Goal: Information Seeking & Learning: Learn about a topic

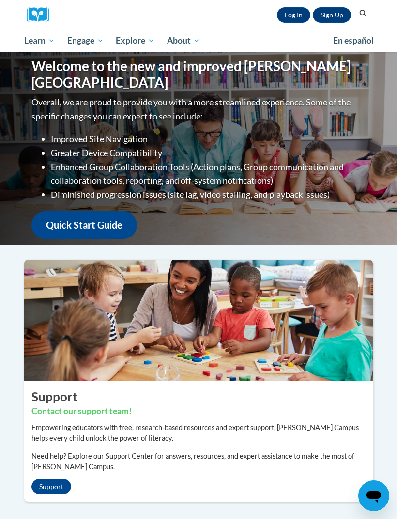
click at [296, 17] on link "Log In" at bounding box center [293, 14] width 33 height 15
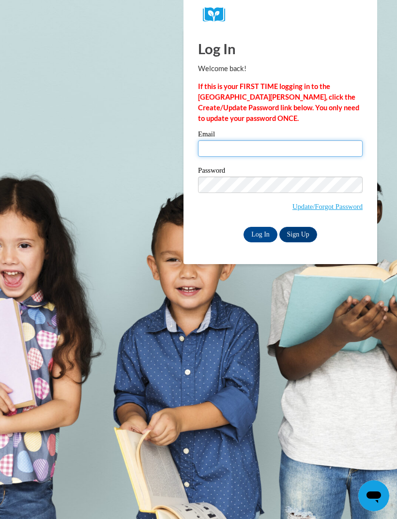
click at [230, 151] on input "Email" at bounding box center [280, 148] width 165 height 16
type input "miasilva52103@"
type input "g"
type input "miasilva52103@gmail.com"
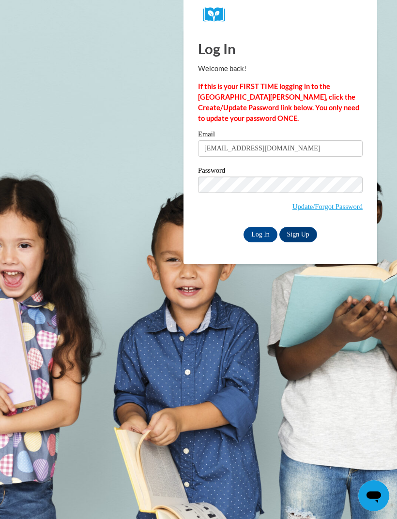
click at [266, 224] on div "Email miasilva52103@gmail.com Password Update/Forgot Password Log In Sign Up OR" at bounding box center [280, 186] width 165 height 111
click at [258, 235] on input "Log In" at bounding box center [260, 234] width 34 height 15
click at [256, 241] on input "Log In" at bounding box center [260, 234] width 34 height 15
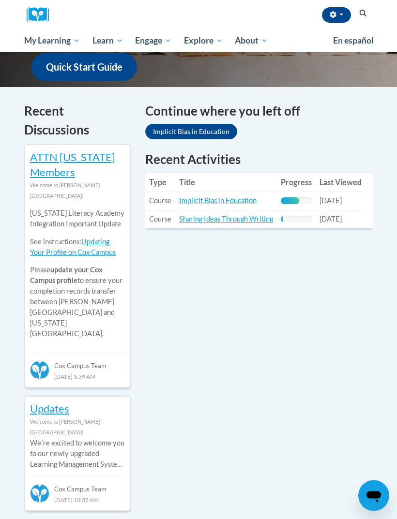
scroll to position [276, 0]
click at [239, 203] on link "Implicit Bias in Education" at bounding box center [217, 200] width 77 height 8
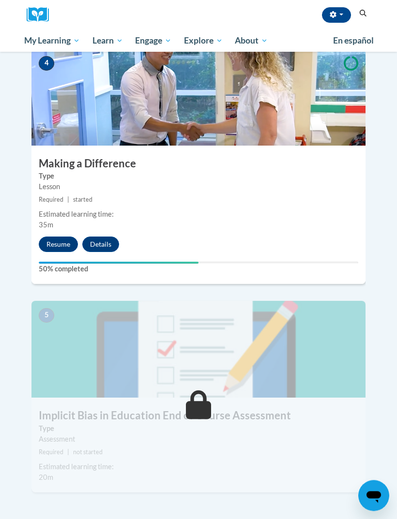
scroll to position [999, 0]
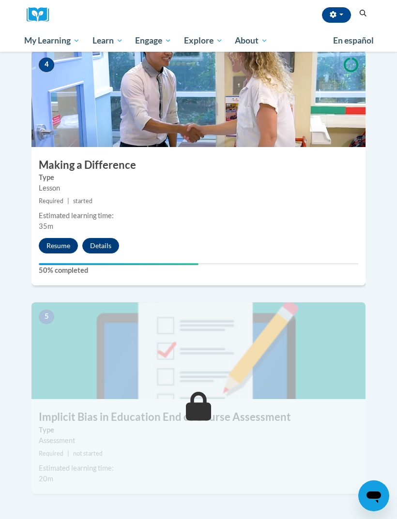
click at [60, 238] on button "Resume" at bounding box center [58, 245] width 39 height 15
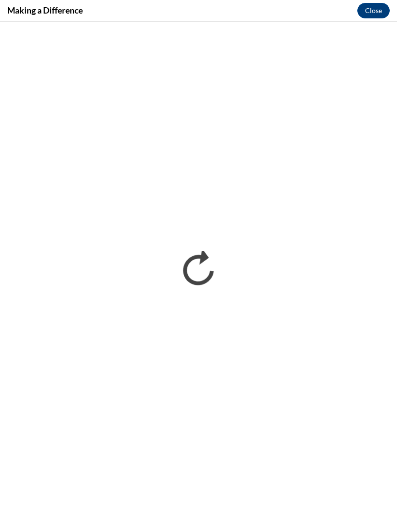
scroll to position [0, 0]
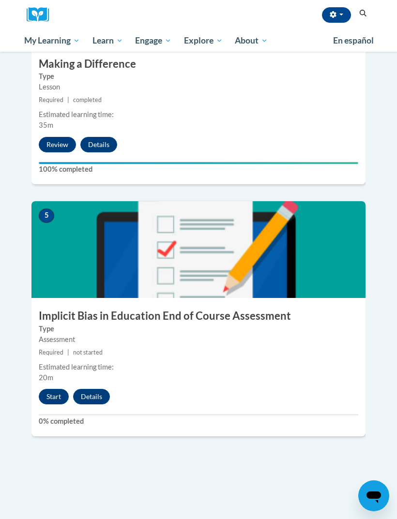
scroll to position [1105, 0]
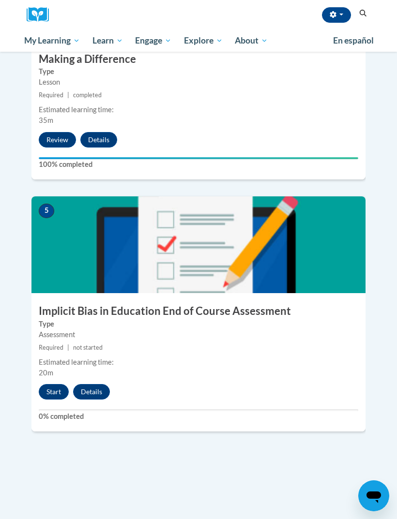
click at [53, 384] on button "Start" at bounding box center [54, 391] width 30 height 15
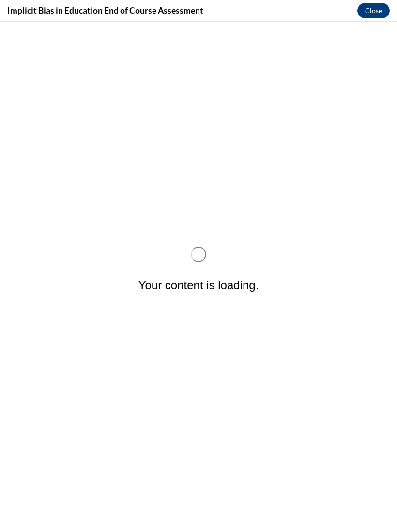
scroll to position [0, 0]
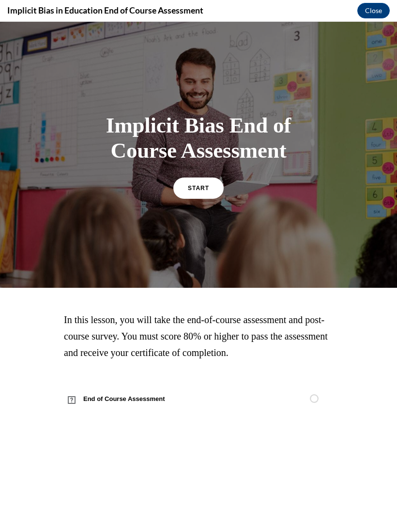
click at [202, 198] on link "START" at bounding box center [198, 188] width 50 height 21
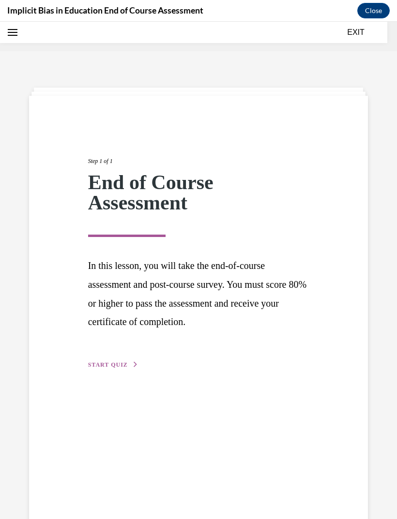
scroll to position [30, 0]
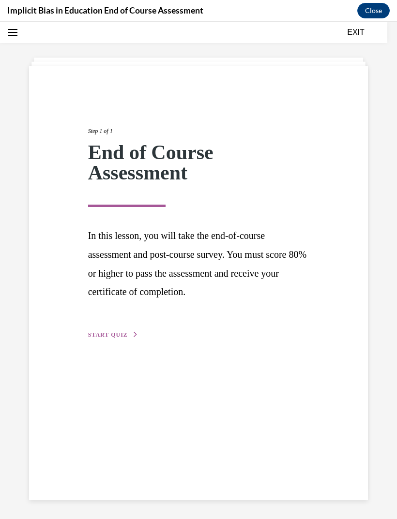
click at [122, 332] on span "START QUIZ" at bounding box center [108, 335] width 40 height 7
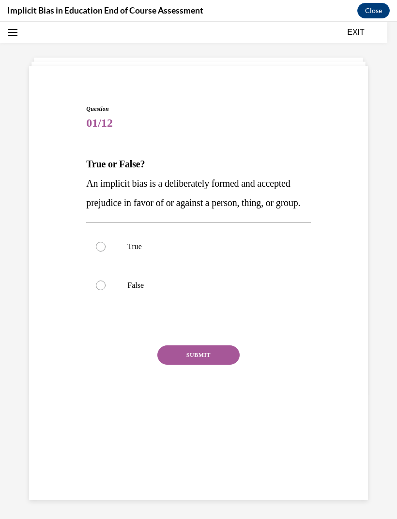
click at [225, 300] on label "False" at bounding box center [198, 285] width 224 height 39
click at [106, 290] on input "False" at bounding box center [101, 286] width 10 height 10
radio input "true"
click at [224, 365] on button "SUBMIT" at bounding box center [198, 355] width 82 height 19
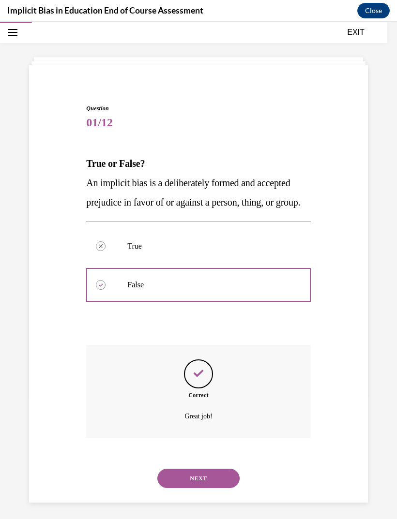
scroll to position [30, 0]
click at [216, 488] on button "NEXT" at bounding box center [198, 478] width 82 height 19
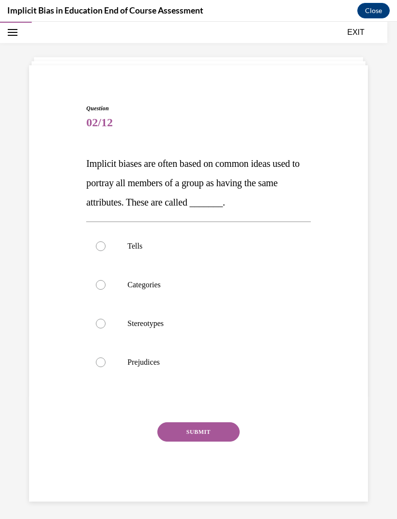
click at [256, 284] on p "Categories" at bounding box center [206, 285] width 159 height 10
click at [106, 284] on input "Categories" at bounding box center [101, 285] width 10 height 10
radio input "true"
click at [220, 335] on label "Stereotypes" at bounding box center [198, 323] width 224 height 39
click at [106, 329] on input "Stereotypes" at bounding box center [101, 324] width 10 height 10
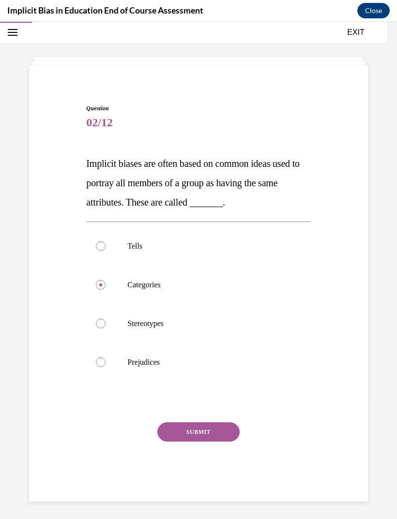
radio input "true"
click at [225, 440] on button "SUBMIT" at bounding box center [198, 431] width 82 height 19
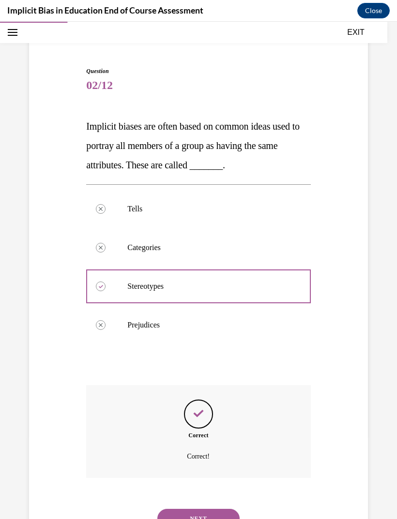
click at [214, 509] on button "NEXT" at bounding box center [198, 518] width 82 height 19
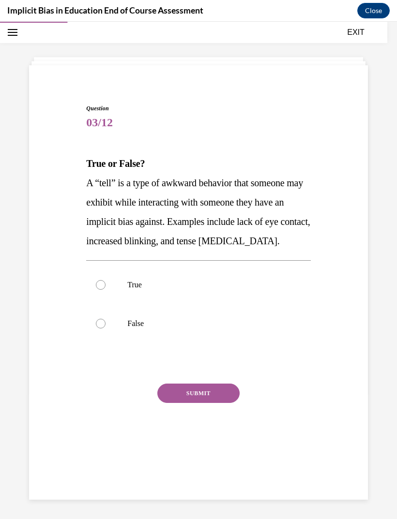
click at [260, 267] on label "True" at bounding box center [198, 285] width 224 height 39
click at [106, 280] on input "True" at bounding box center [101, 285] width 10 height 10
radio input "true"
click at [226, 402] on button "SUBMIT" at bounding box center [198, 393] width 82 height 19
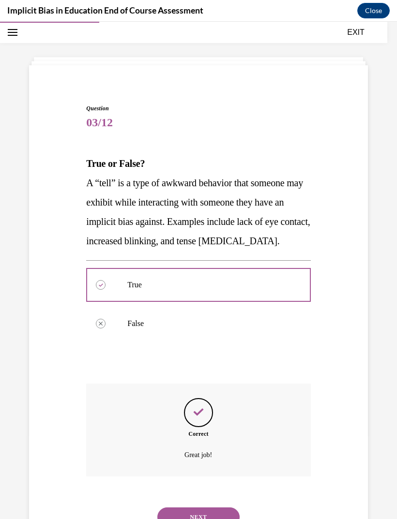
click at [228, 508] on button "NEXT" at bounding box center [198, 517] width 82 height 19
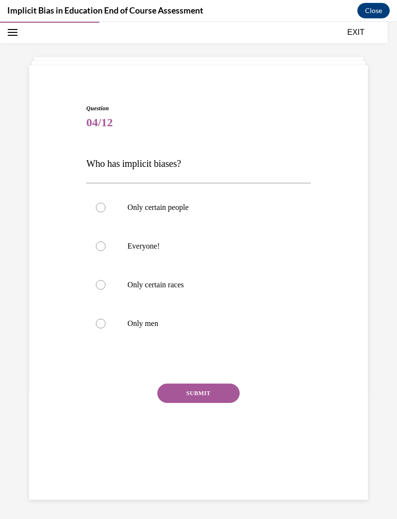
click at [252, 258] on label "Everyone!" at bounding box center [198, 246] width 224 height 39
click at [106, 251] on input "Everyone!" at bounding box center [101, 246] width 10 height 10
radio input "true"
click at [226, 397] on button "SUBMIT" at bounding box center [198, 393] width 82 height 19
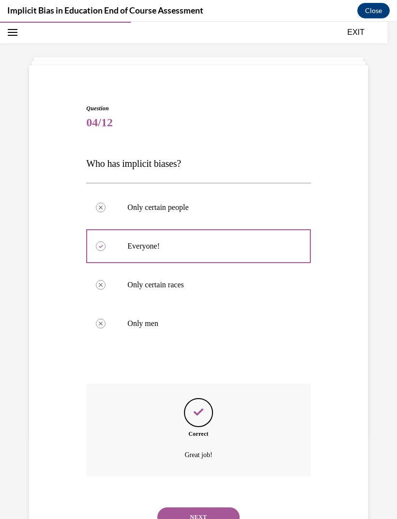
click at [225, 509] on button "NEXT" at bounding box center [198, 517] width 82 height 19
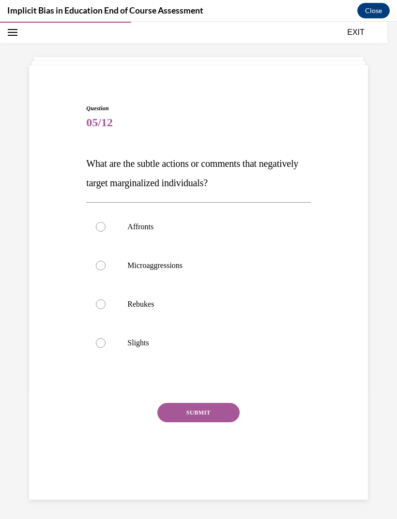
click at [256, 263] on p "Microaggressions" at bounding box center [206, 266] width 159 height 10
click at [106, 263] on input "Microaggressions" at bounding box center [101, 266] width 10 height 10
radio input "true"
click at [225, 420] on button "SUBMIT" at bounding box center [198, 412] width 82 height 19
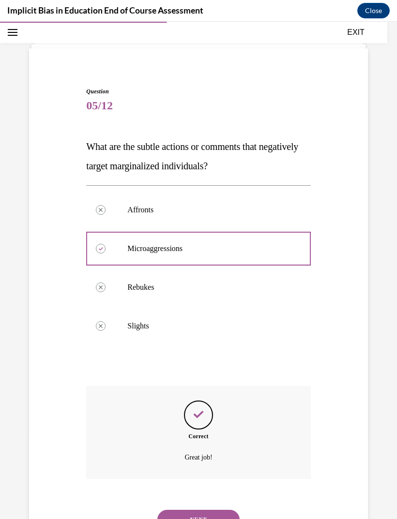
scroll to position [48, 0]
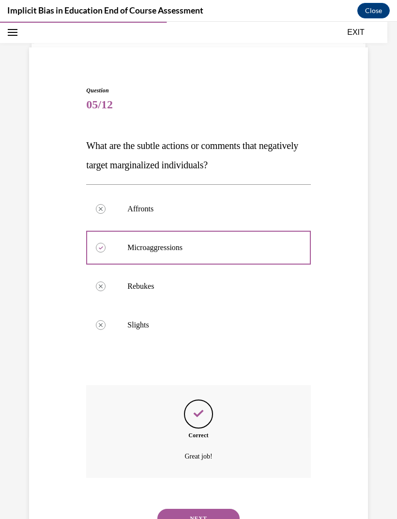
click at [211, 509] on button "NEXT" at bounding box center [198, 518] width 82 height 19
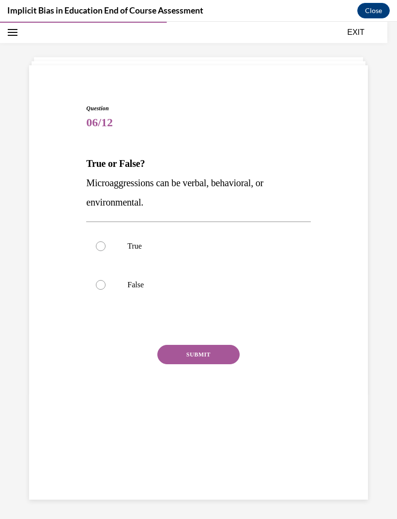
scroll to position [30, 0]
click at [264, 238] on label "True" at bounding box center [198, 246] width 224 height 39
click at [106, 241] on input "True" at bounding box center [101, 246] width 10 height 10
radio input "true"
click at [218, 362] on button "SUBMIT" at bounding box center [198, 354] width 82 height 19
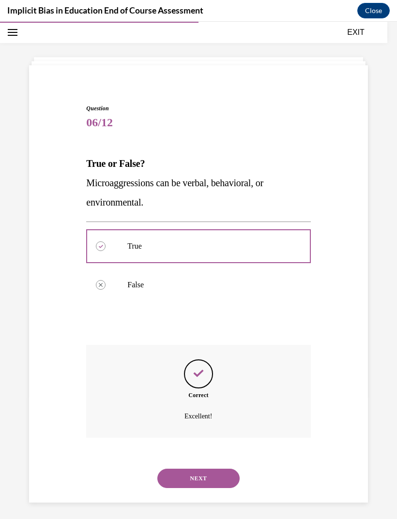
click at [221, 474] on button "NEXT" at bounding box center [198, 478] width 82 height 19
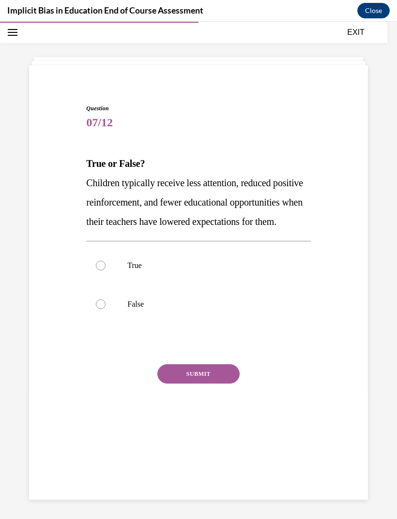
click at [246, 274] on label "True" at bounding box center [198, 265] width 224 height 39
click at [106, 271] on input "True" at bounding box center [101, 266] width 10 height 10
radio input "true"
click at [230, 384] on button "SUBMIT" at bounding box center [198, 373] width 82 height 19
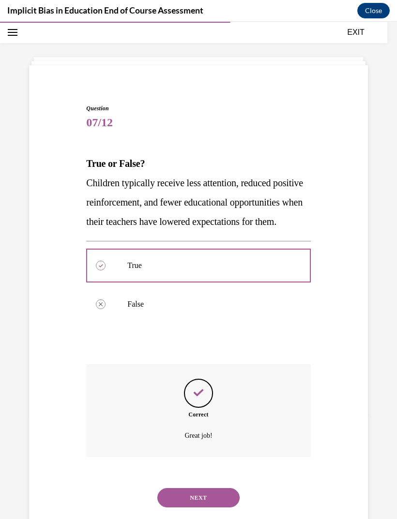
click at [224, 505] on button "NEXT" at bounding box center [198, 497] width 82 height 19
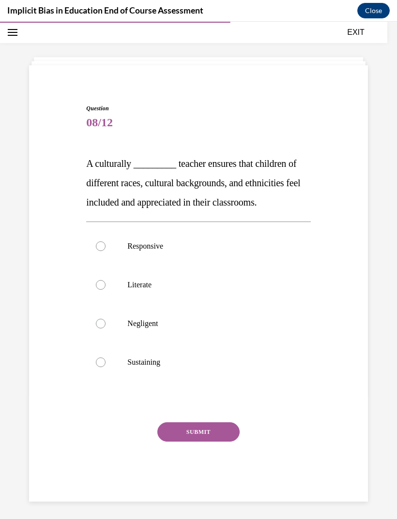
click at [232, 280] on label "Literate" at bounding box center [198, 285] width 224 height 39
click at [106, 280] on input "Literate" at bounding box center [101, 285] width 10 height 10
radio input "true"
click at [223, 428] on button "SUBMIT" at bounding box center [198, 431] width 82 height 19
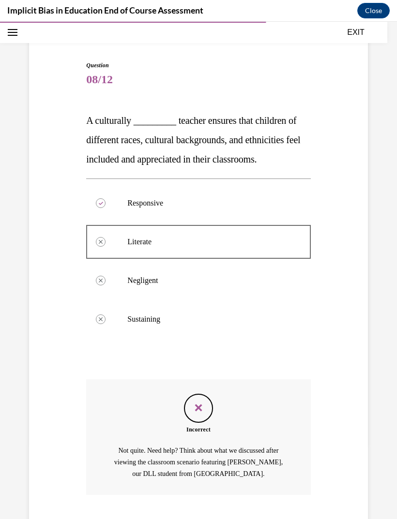
scroll to position [90, 0]
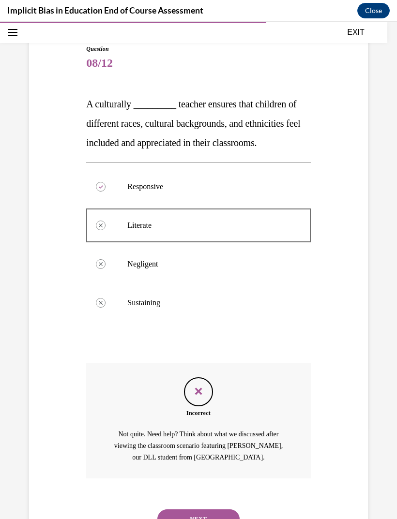
click at [211, 512] on button "NEXT" at bounding box center [198, 519] width 82 height 19
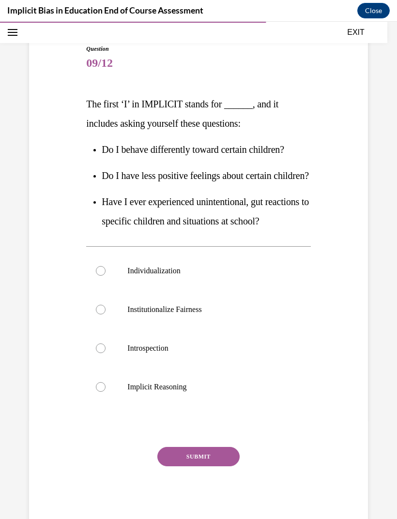
click at [258, 276] on p "Individualization" at bounding box center [206, 271] width 159 height 10
click at [106, 276] on input "Individualization" at bounding box center [101, 271] width 10 height 10
radio input "true"
click at [221, 467] on button "SUBMIT" at bounding box center [198, 456] width 82 height 19
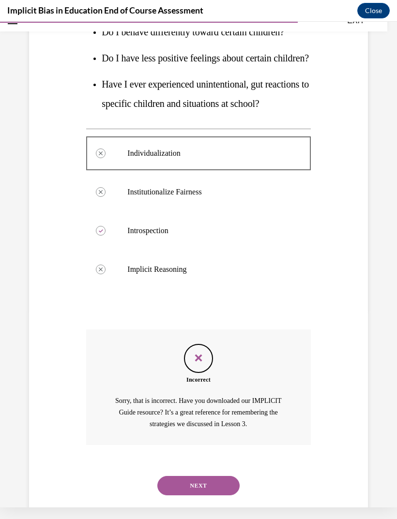
scroll to position [213, 0]
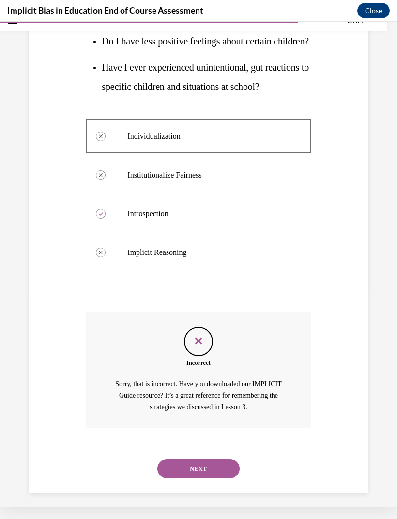
click at [221, 479] on button "NEXT" at bounding box center [198, 468] width 82 height 19
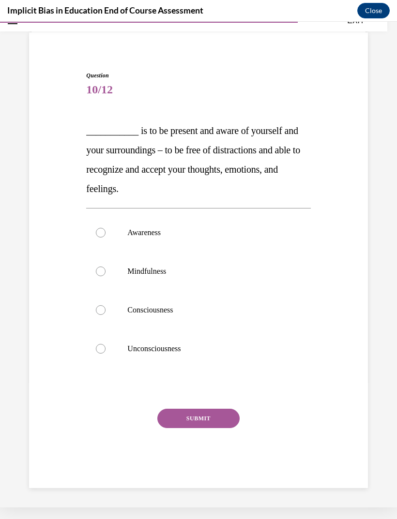
scroll to position [30, 0]
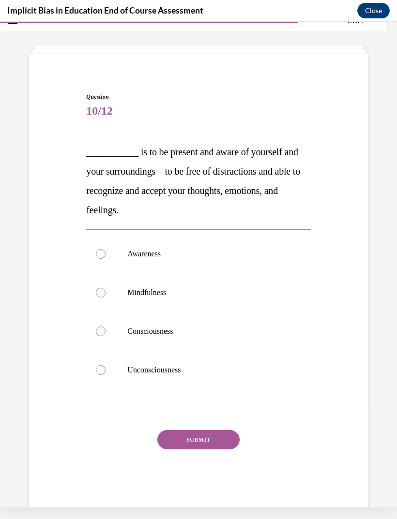
click at [211, 335] on p "Consciousness" at bounding box center [206, 332] width 159 height 10
click at [106, 335] on input "Consciousness" at bounding box center [101, 332] width 10 height 10
radio input "true"
click at [223, 437] on button "SUBMIT" at bounding box center [198, 439] width 82 height 19
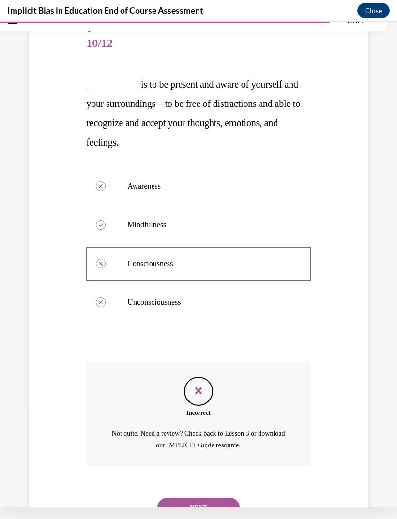
click at [210, 498] on button "NEXT" at bounding box center [198, 507] width 82 height 19
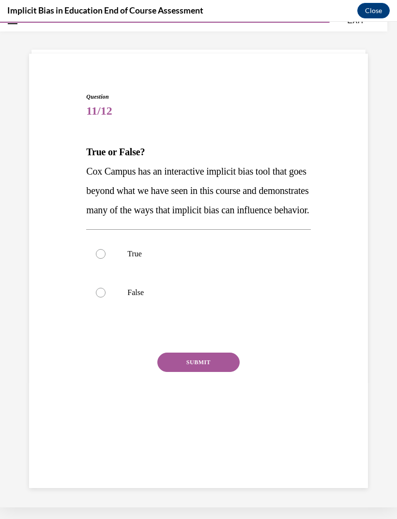
click at [251, 259] on p "True" at bounding box center [206, 254] width 159 height 10
click at [106, 259] on input "True" at bounding box center [101, 254] width 10 height 10
radio input "true"
click at [219, 372] on button "SUBMIT" at bounding box center [198, 362] width 82 height 19
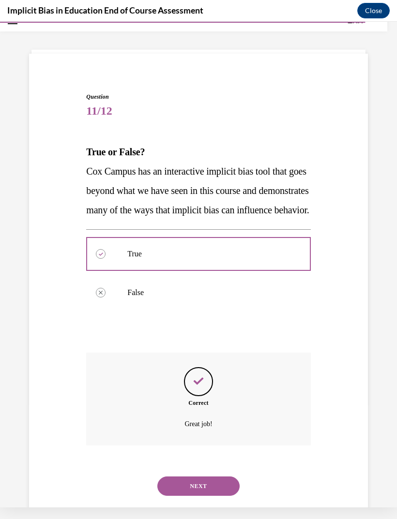
click at [207, 496] on button "NEXT" at bounding box center [198, 486] width 82 height 19
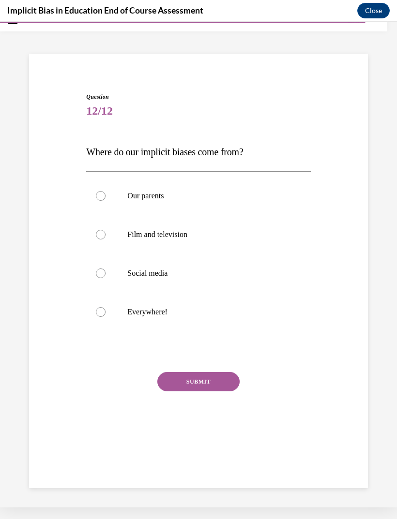
click at [214, 312] on p "Everywhere!" at bounding box center [206, 312] width 159 height 10
click at [106, 312] on input "Everywhere!" at bounding box center [101, 312] width 10 height 10
radio input "true"
click at [224, 391] on button "SUBMIT" at bounding box center [198, 381] width 82 height 19
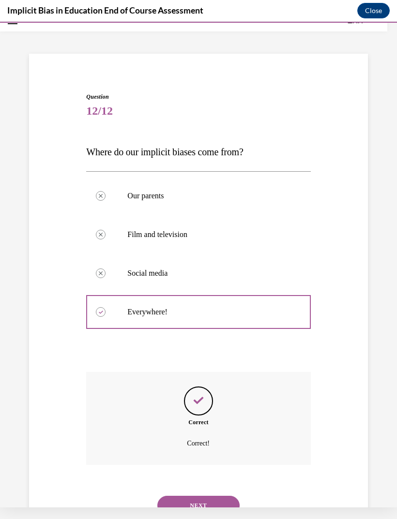
click at [202, 496] on button "NEXT" at bounding box center [198, 505] width 82 height 19
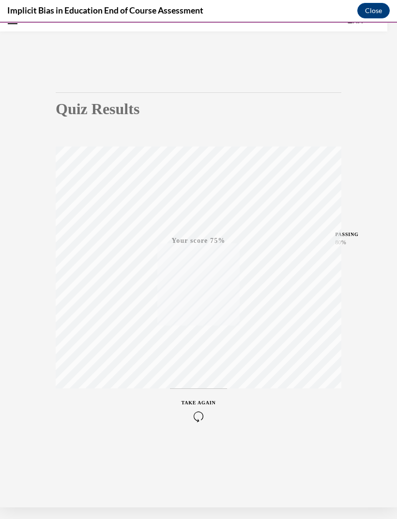
click at [199, 418] on icon "button" at bounding box center [198, 416] width 34 height 11
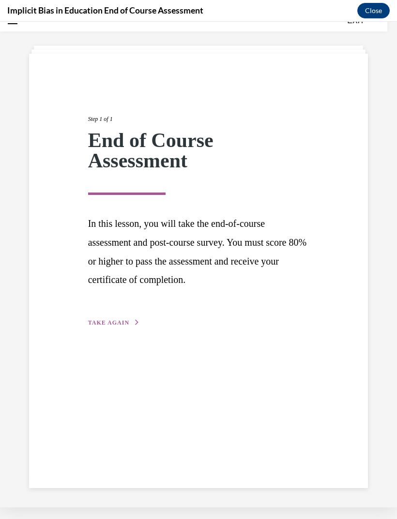
click at [118, 320] on span "TAKE AGAIN" at bounding box center [108, 322] width 41 height 7
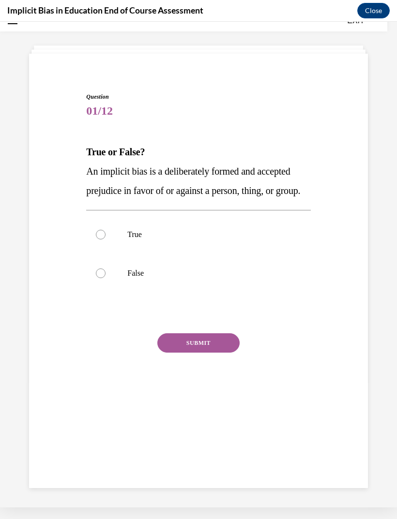
click at [248, 244] on label "True" at bounding box center [198, 234] width 224 height 39
click at [106, 240] on input "True" at bounding box center [101, 235] width 10 height 10
radio input "true"
click at [231, 278] on p "False" at bounding box center [206, 274] width 159 height 10
click at [106, 278] on input "False" at bounding box center [101, 274] width 10 height 10
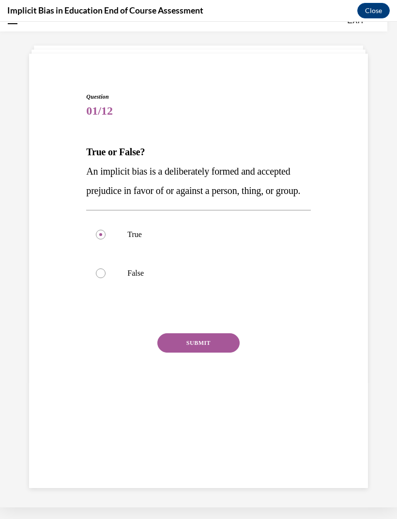
radio input "true"
click at [227, 353] on button "SUBMIT" at bounding box center [198, 342] width 82 height 19
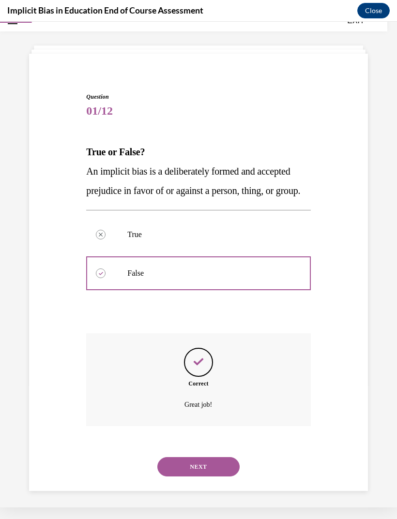
click at [216, 477] on button "NEXT" at bounding box center [198, 466] width 82 height 19
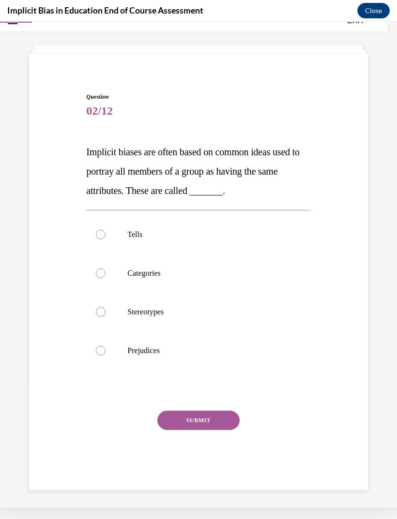
click at [220, 310] on p "Stereotypes" at bounding box center [206, 312] width 159 height 10
click at [106, 310] on input "Stereotypes" at bounding box center [101, 312] width 10 height 10
radio input "true"
click at [227, 424] on button "SUBMIT" at bounding box center [198, 420] width 82 height 19
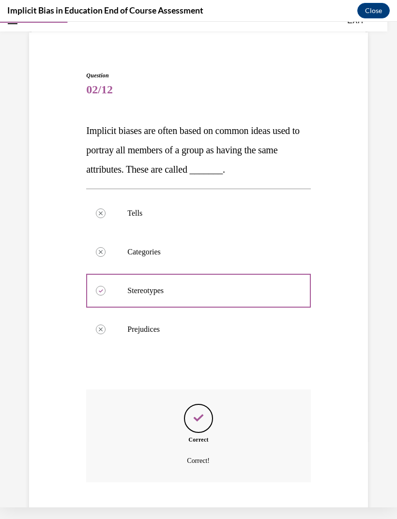
click at [215, 513] on button "NEXT" at bounding box center [198, 522] width 82 height 19
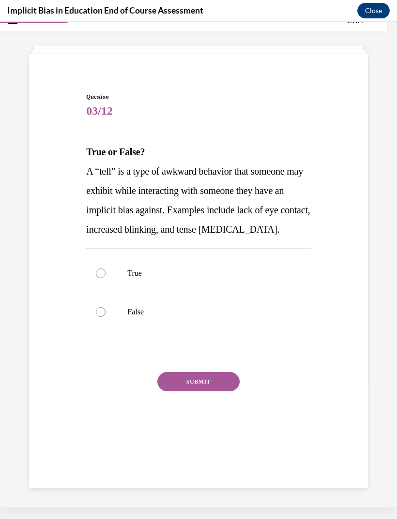
click at [245, 265] on label "True" at bounding box center [198, 273] width 224 height 39
click at [106, 269] on input "True" at bounding box center [101, 274] width 10 height 10
radio input "true"
click at [221, 389] on button "SUBMIT" at bounding box center [198, 381] width 82 height 19
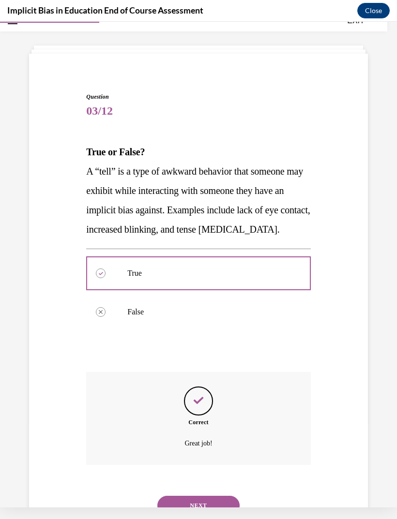
click at [217, 496] on button "NEXT" at bounding box center [198, 505] width 82 height 19
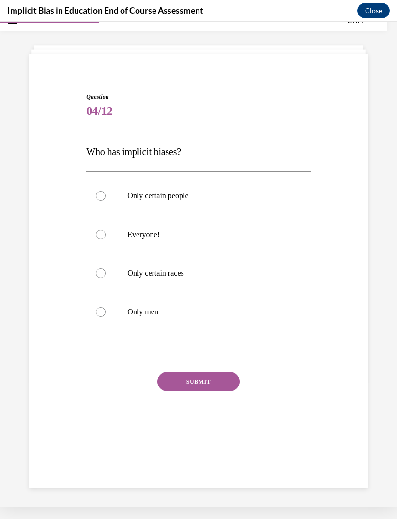
click at [255, 226] on label "Everyone!" at bounding box center [198, 234] width 224 height 39
click at [106, 230] on input "Everyone!" at bounding box center [101, 235] width 10 height 10
radio input "true"
click at [222, 386] on button "SUBMIT" at bounding box center [198, 381] width 82 height 19
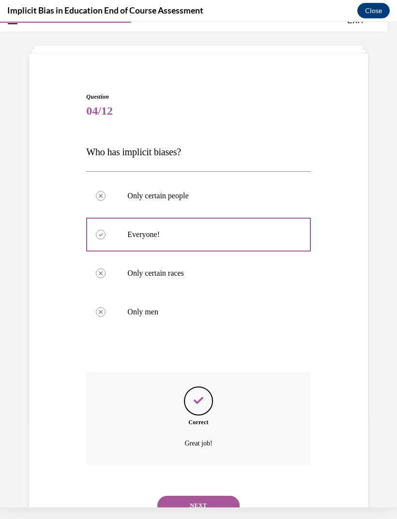
click at [204, 498] on button "NEXT" at bounding box center [198, 505] width 82 height 19
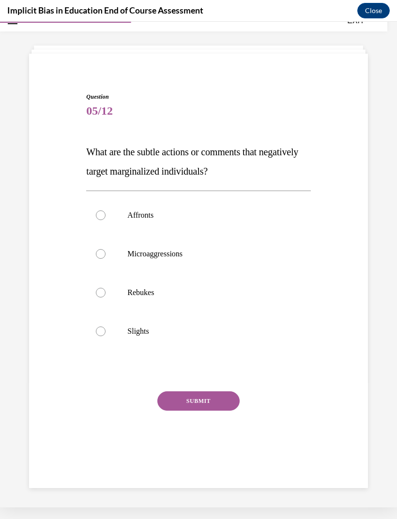
click at [251, 249] on label "Microaggressions" at bounding box center [198, 254] width 224 height 39
click at [106, 249] on input "Microaggressions" at bounding box center [101, 254] width 10 height 10
radio input "true"
click at [220, 406] on button "SUBMIT" at bounding box center [198, 401] width 82 height 19
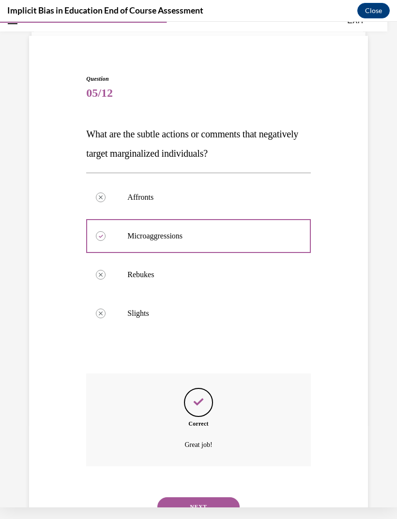
click at [228, 498] on button "NEXT" at bounding box center [198, 507] width 82 height 19
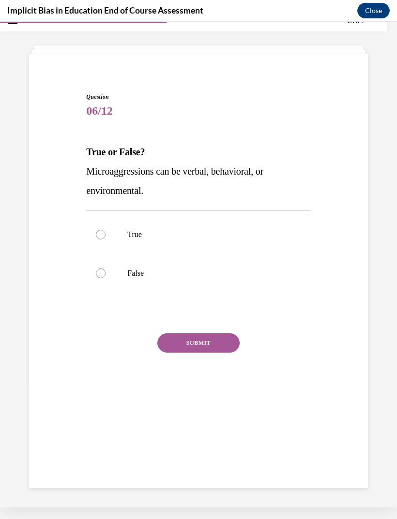
click at [240, 230] on p "True" at bounding box center [206, 235] width 159 height 10
click at [106, 230] on input "True" at bounding box center [101, 235] width 10 height 10
radio input "true"
click at [225, 351] on button "SUBMIT" at bounding box center [198, 342] width 82 height 19
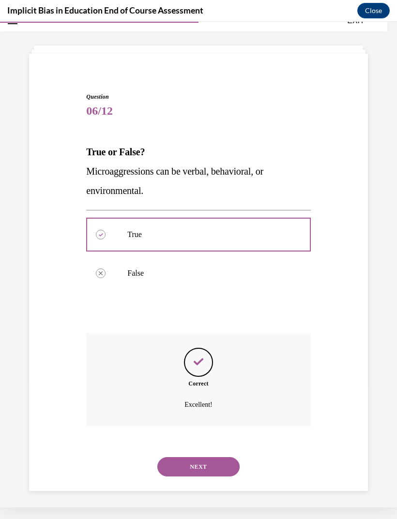
click at [213, 457] on button "NEXT" at bounding box center [198, 466] width 82 height 19
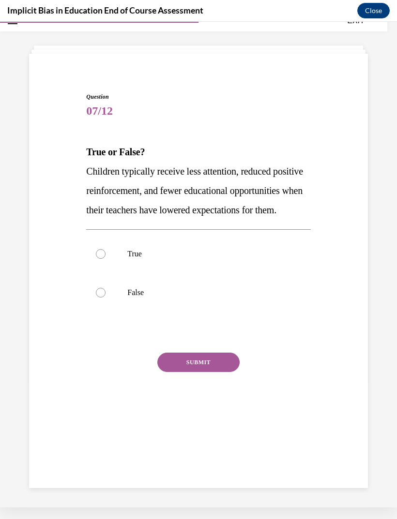
click at [228, 259] on p "True" at bounding box center [206, 254] width 159 height 10
click at [106, 259] on input "True" at bounding box center [101, 254] width 10 height 10
radio input "true"
click at [222, 372] on button "SUBMIT" at bounding box center [198, 362] width 82 height 19
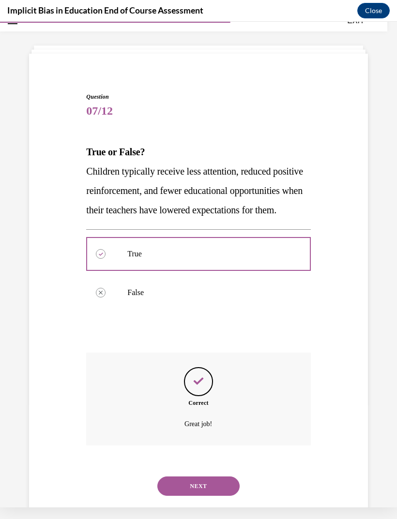
click at [225, 495] on button "NEXT" at bounding box center [198, 486] width 82 height 19
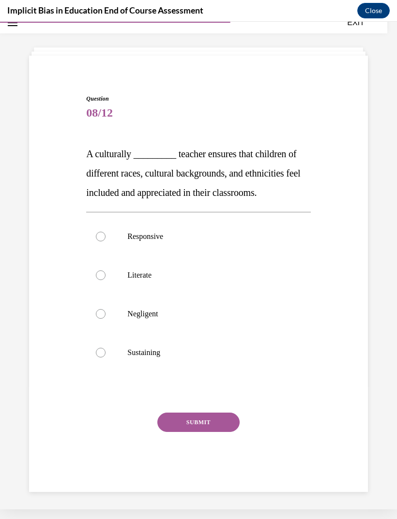
click at [257, 233] on p "Responsive" at bounding box center [206, 237] width 159 height 10
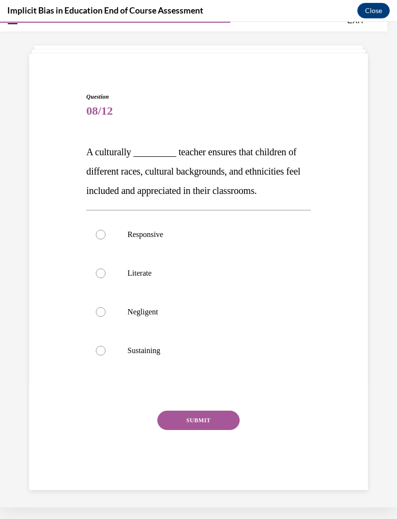
click at [106, 233] on input "Responsive" at bounding box center [101, 235] width 10 height 10
radio input "true"
click at [212, 422] on button "SUBMIT" at bounding box center [198, 420] width 82 height 19
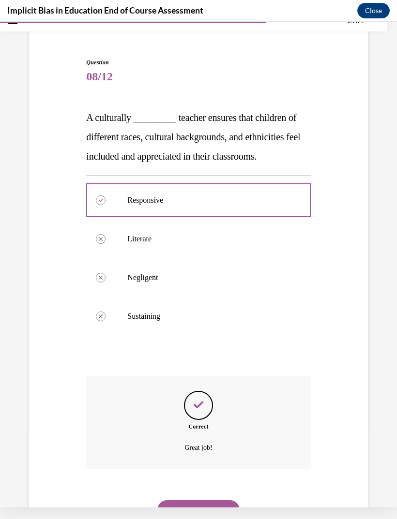
scroll to position [68, 0]
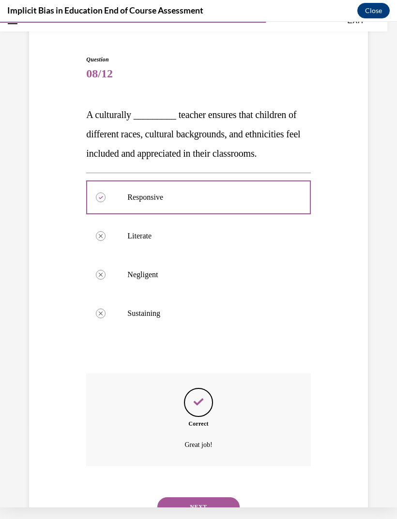
click at [215, 498] on button "NEXT" at bounding box center [198, 507] width 82 height 19
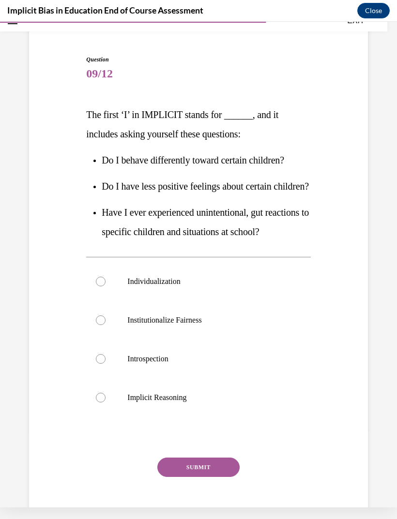
click at [240, 287] on p "Individualization" at bounding box center [206, 282] width 159 height 10
click at [106, 287] on input "Individualization" at bounding box center [101, 282] width 10 height 10
radio input "true"
click at [205, 477] on button "SUBMIT" at bounding box center [198, 467] width 82 height 19
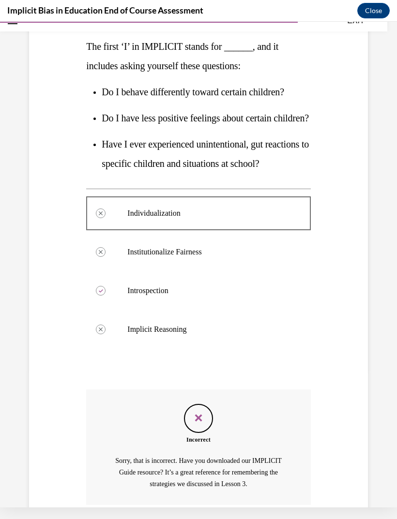
scroll to position [213, 0]
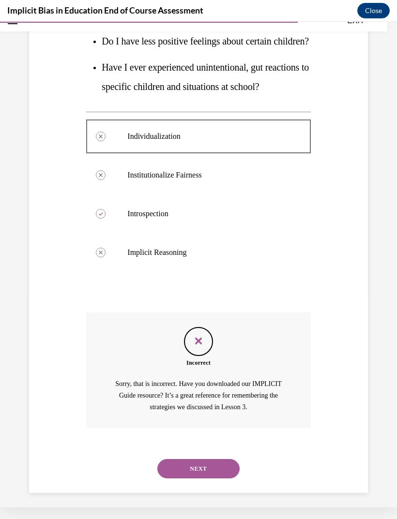
click at [207, 479] on button "NEXT" at bounding box center [198, 468] width 82 height 19
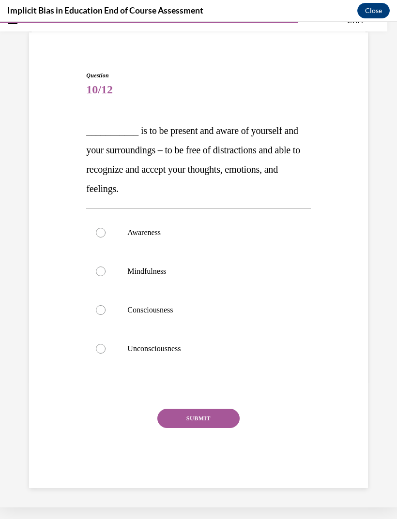
scroll to position [30, 0]
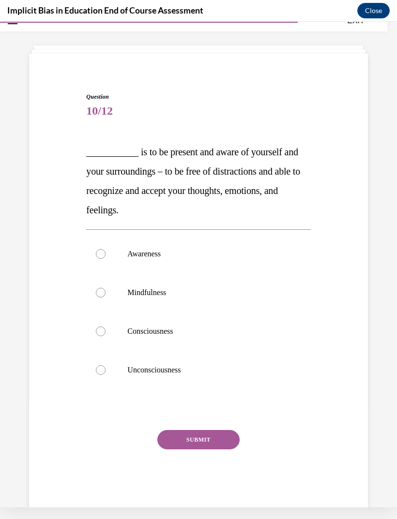
click at [259, 292] on p "Mindfulness" at bounding box center [206, 293] width 159 height 10
click at [106, 292] on input "Mindfulness" at bounding box center [101, 293] width 10 height 10
radio input "true"
click at [220, 441] on button "SUBMIT" at bounding box center [198, 439] width 82 height 19
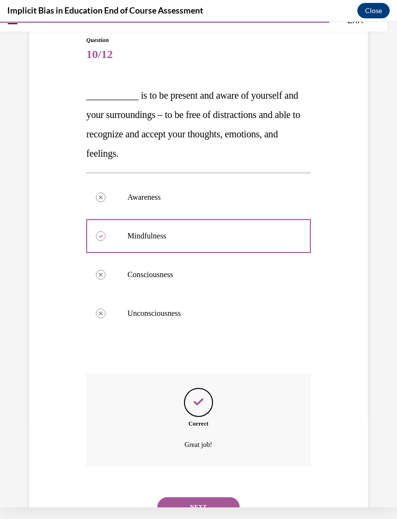
click at [209, 498] on button "NEXT" at bounding box center [198, 507] width 82 height 19
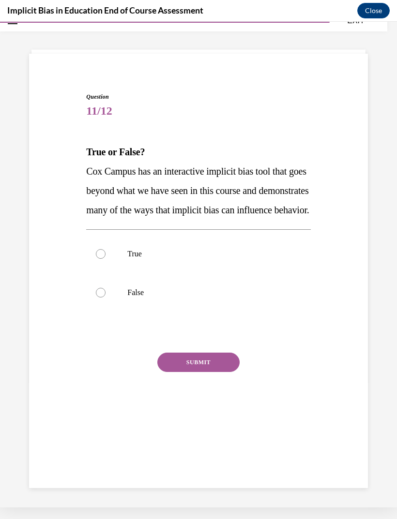
click at [258, 266] on label "True" at bounding box center [198, 254] width 224 height 39
click at [106, 259] on input "True" at bounding box center [101, 254] width 10 height 10
radio input "true"
click at [229, 372] on button "SUBMIT" at bounding box center [198, 362] width 82 height 19
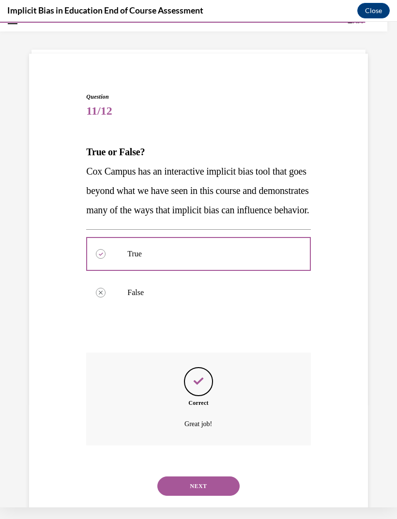
click at [223, 495] on button "NEXT" at bounding box center [198, 486] width 82 height 19
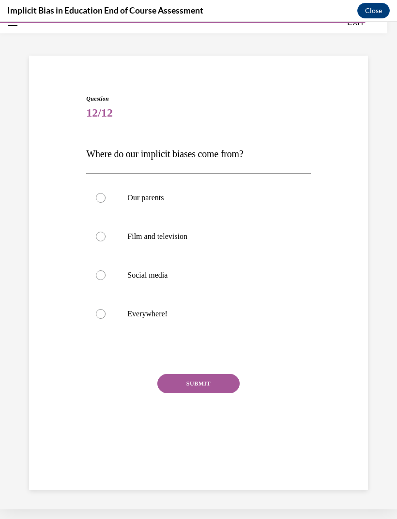
click at [224, 314] on p "Everywhere!" at bounding box center [206, 314] width 159 height 10
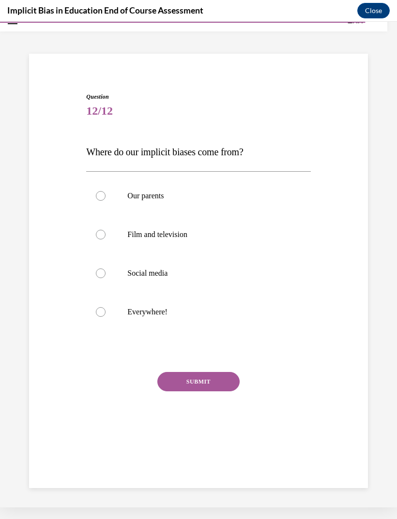
click at [106, 314] on input "Everywhere!" at bounding box center [101, 312] width 10 height 10
radio input "true"
click at [223, 387] on button "SUBMIT" at bounding box center [198, 381] width 82 height 19
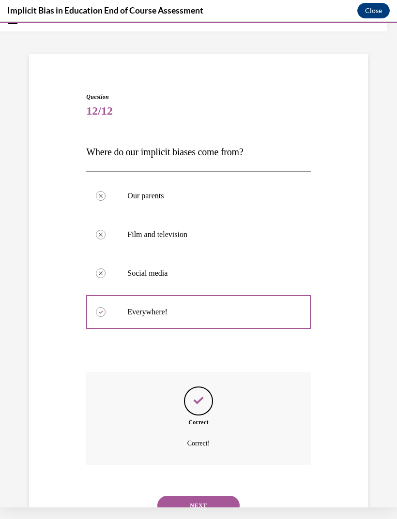
click at [220, 499] on button "NEXT" at bounding box center [198, 505] width 82 height 19
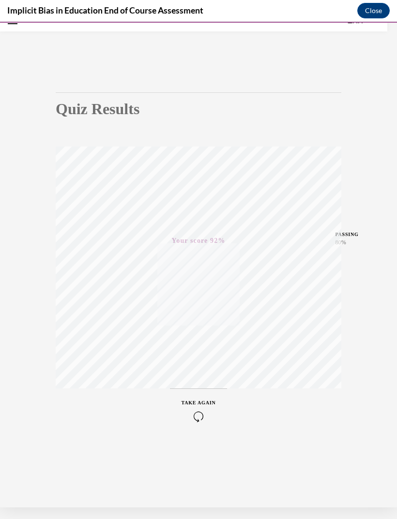
scroll to position [0, 0]
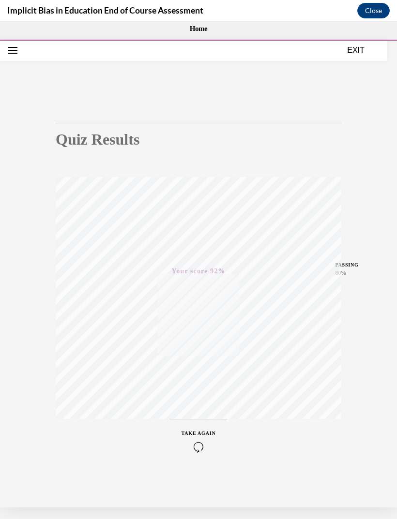
click at [358, 47] on button "EXIT" at bounding box center [356, 51] width 58 height 12
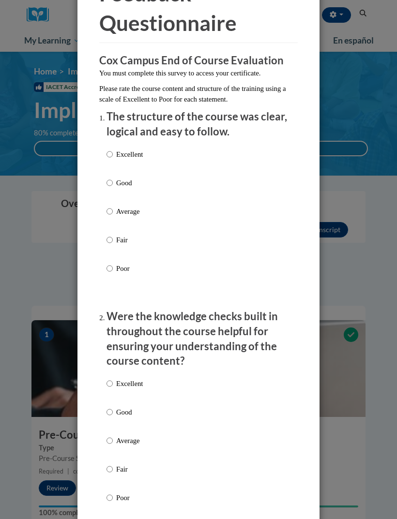
scroll to position [70, 0]
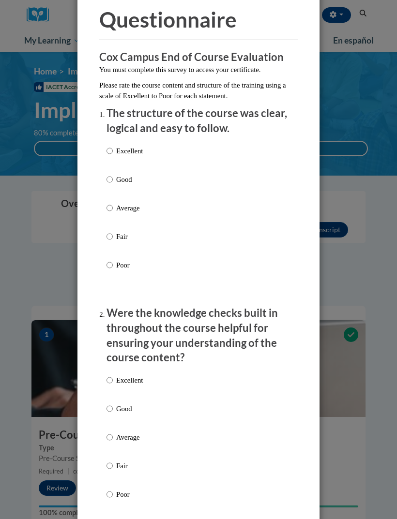
click at [137, 146] on p "Excellent" at bounding box center [129, 151] width 27 height 11
click at [113, 146] on input "Excellent" at bounding box center [109, 151] width 6 height 11
radio input "true"
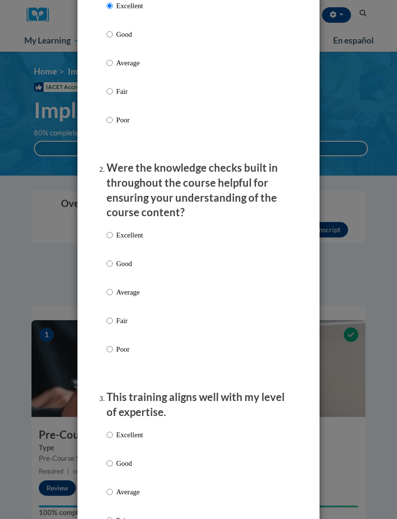
scroll to position [229, 0]
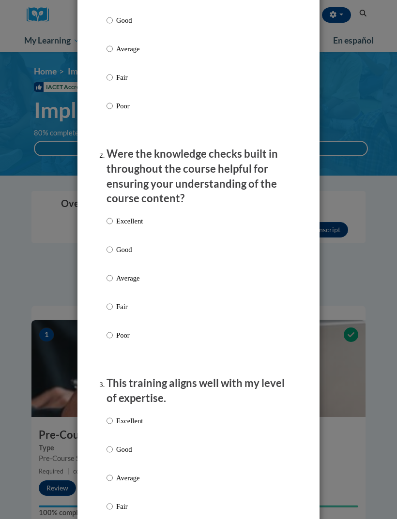
click at [139, 219] on p "Excellent" at bounding box center [129, 221] width 27 height 11
click at [113, 219] on input "Excellent" at bounding box center [109, 221] width 6 height 11
radio input "true"
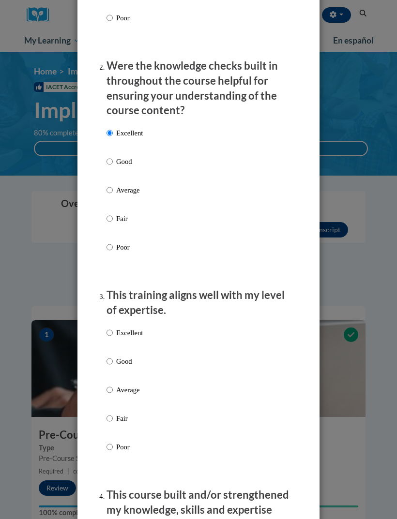
scroll to position [377, 0]
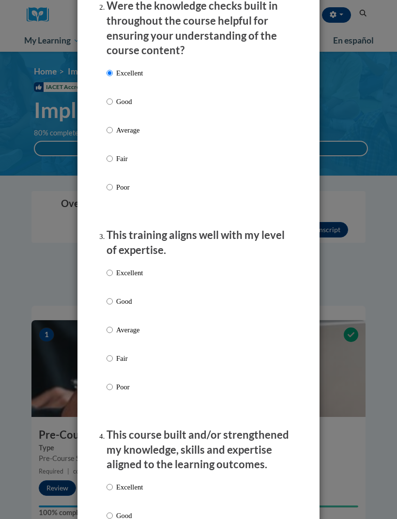
click at [136, 273] on p "Excellent" at bounding box center [129, 273] width 27 height 11
click at [113, 273] on input "Excellent" at bounding box center [109, 273] width 6 height 11
radio input "true"
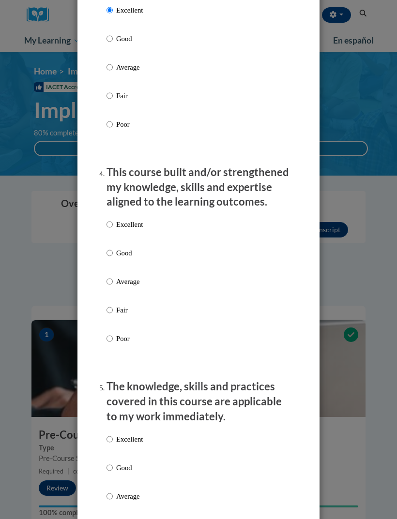
scroll to position [671, 0]
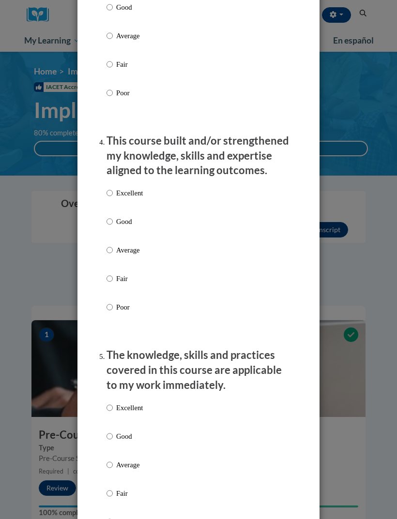
click at [217, 184] on div "Excellent Good Average Fair Poor" at bounding box center [198, 262] width 184 height 158
click at [204, 183] on div "Excellent Good Average Fair Poor" at bounding box center [198, 262] width 184 height 158
click at [137, 188] on p "Excellent" at bounding box center [129, 193] width 27 height 11
click at [113, 188] on input "Excellent" at bounding box center [109, 193] width 6 height 11
radio input "true"
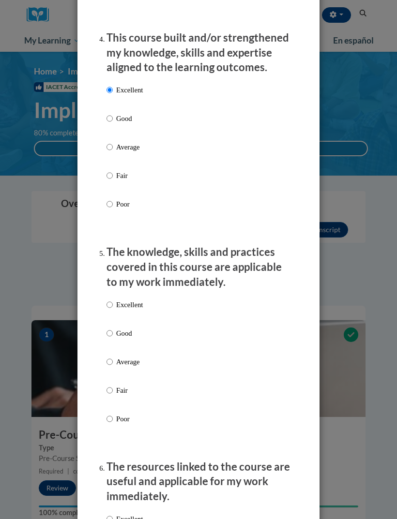
scroll to position [774, 0]
click at [137, 300] on p "Excellent" at bounding box center [129, 305] width 27 height 11
click at [113, 300] on input "Excellent" at bounding box center [109, 305] width 6 height 11
radio input "true"
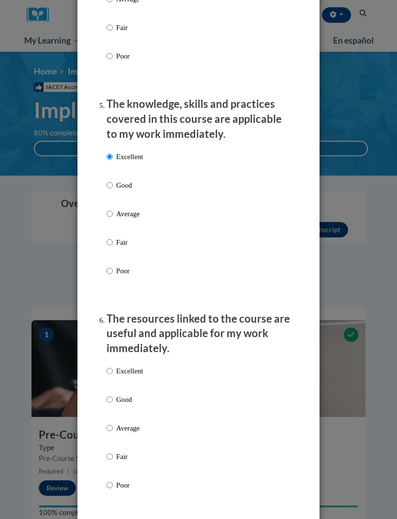
scroll to position [925, 0]
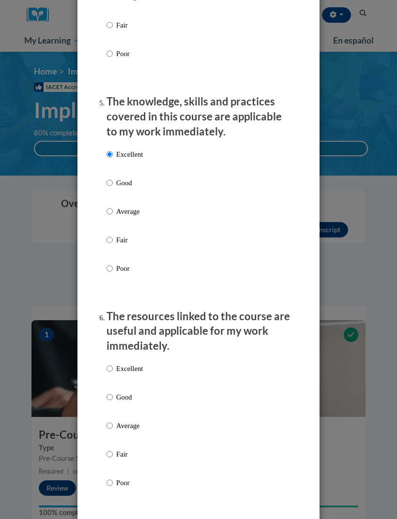
click at [134, 370] on label "Excellent" at bounding box center [124, 376] width 36 height 26
click at [113, 370] on input "Excellent" at bounding box center [109, 368] width 6 height 11
radio input "true"
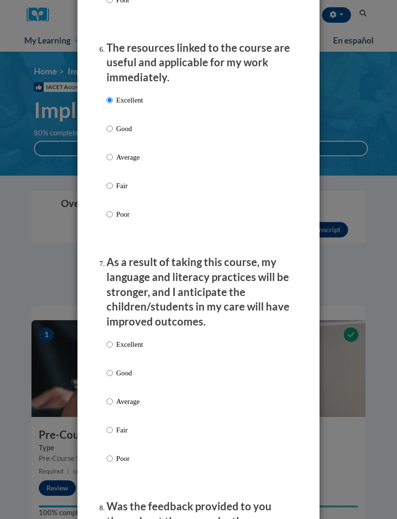
scroll to position [1192, 0]
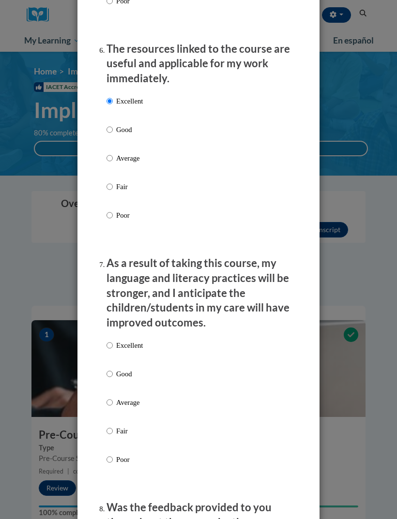
click at [130, 344] on label "Excellent" at bounding box center [124, 353] width 36 height 26
click at [113, 344] on input "Excellent" at bounding box center [109, 345] width 6 height 11
radio input "true"
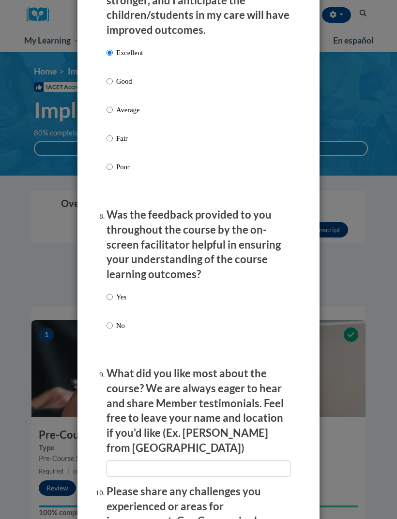
scroll to position [1485, 0]
click at [122, 292] on p "Yes" at bounding box center [121, 297] width 10 height 11
click at [113, 292] on input "Yes" at bounding box center [109, 297] width 6 height 11
radio input "true"
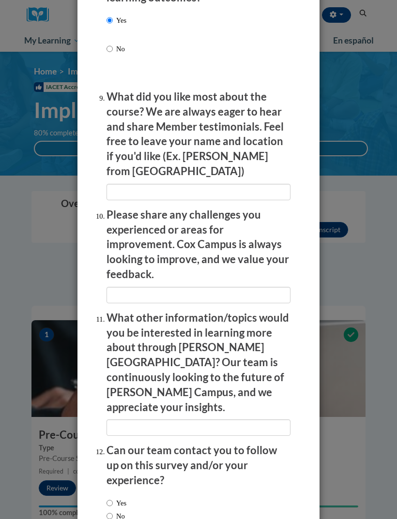
scroll to position [1762, 0]
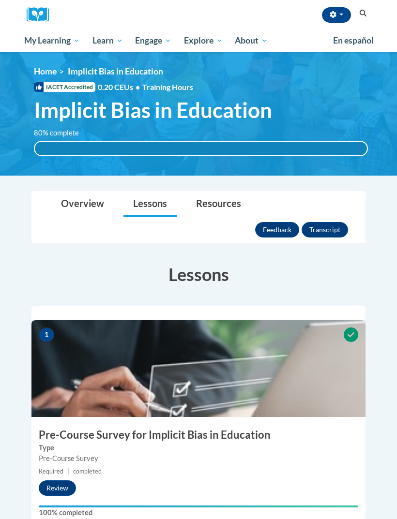
click at [61, 52] on img at bounding box center [198, 114] width 397 height 124
click at [63, 52] on img at bounding box center [198, 114] width 397 height 124
click at [0, 0] on span "My Course Progress" at bounding box center [0, 0] width 0 height 0
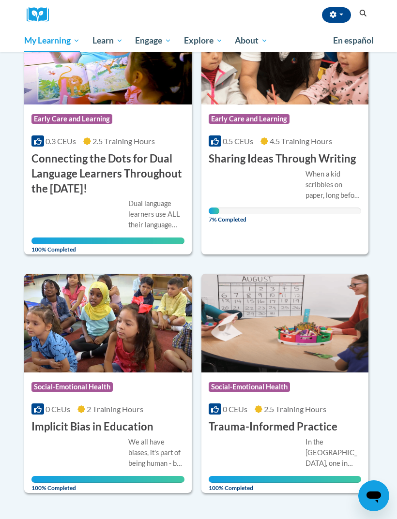
scroll to position [167, 0]
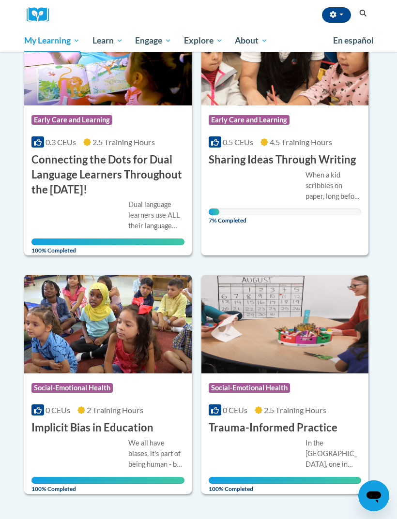
click at [346, 113] on div "Course Category: Early Care and Learning" at bounding box center [285, 121] width 153 height 22
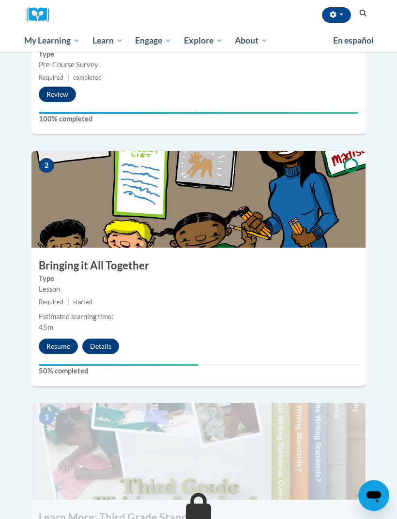
click at [66, 339] on button "Resume" at bounding box center [58, 346] width 39 height 15
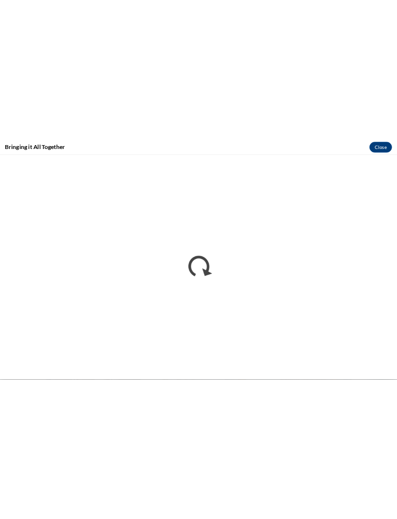
scroll to position [394, 0]
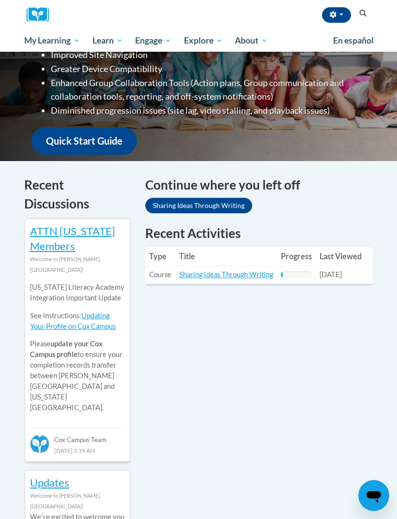
scroll to position [254, 0]
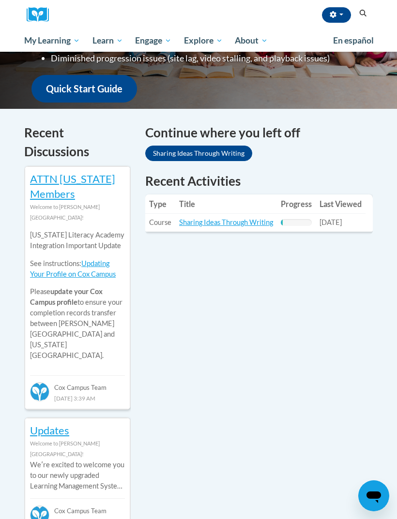
click at [254, 225] on link "Sharing Ideas Through Writing" at bounding box center [226, 222] width 94 height 8
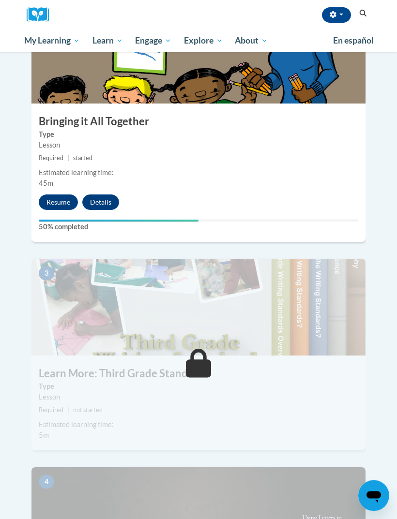
click at [50, 195] on button "Resume" at bounding box center [58, 202] width 39 height 15
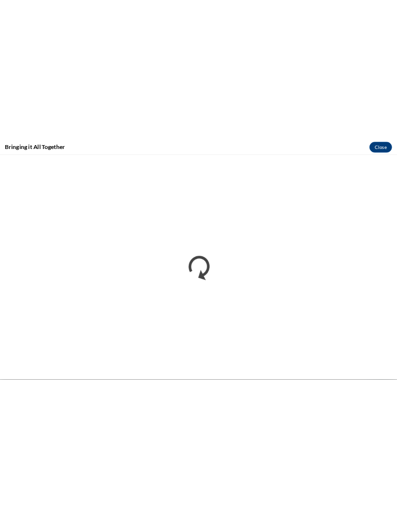
scroll to position [538, 0]
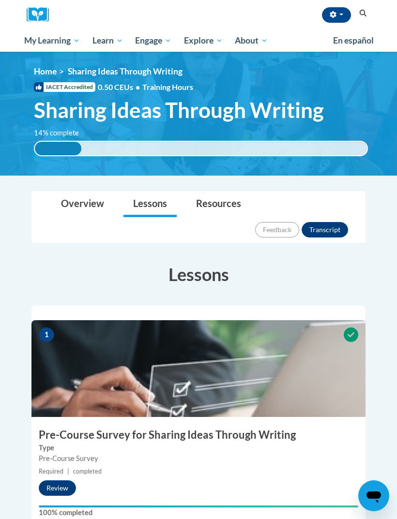
click at [80, 203] on link "Overview" at bounding box center [82, 205] width 62 height 26
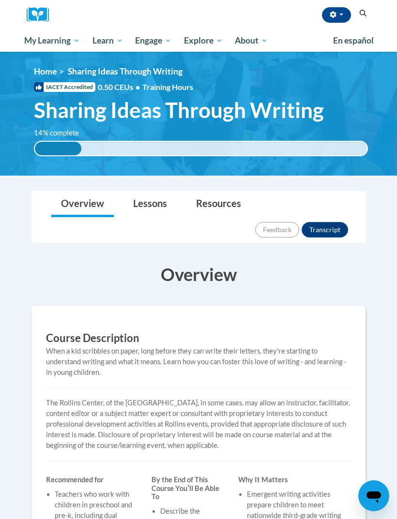
click at [136, 201] on link "Lessons" at bounding box center [149, 205] width 53 height 26
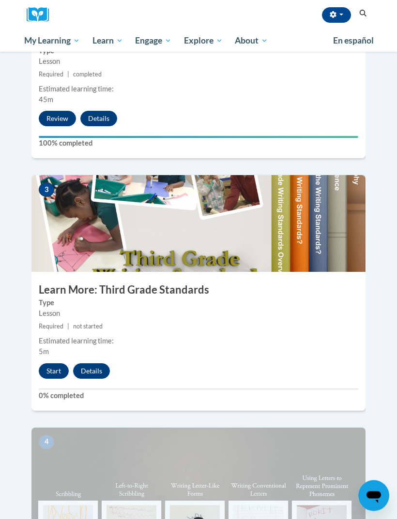
scroll to position [622, 0]
click at [51, 363] on button "Start" at bounding box center [54, 370] width 30 height 15
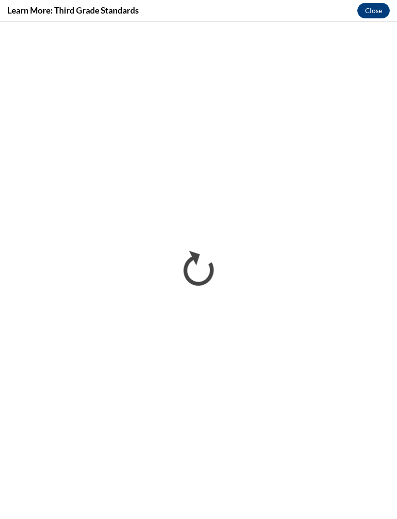
scroll to position [0, 0]
click at [373, 9] on button "Close" at bounding box center [373, 10] width 32 height 15
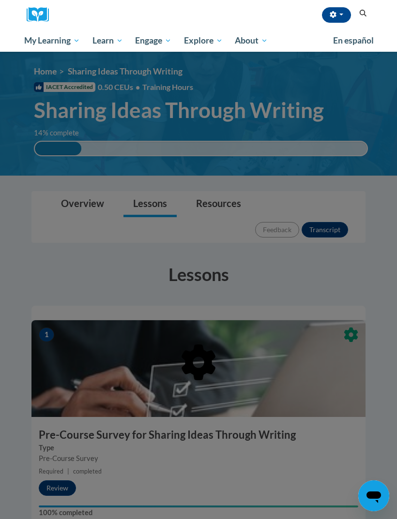
click at [96, 203] on div at bounding box center [198, 259] width 397 height 519
click at [101, 209] on div at bounding box center [198, 259] width 397 height 519
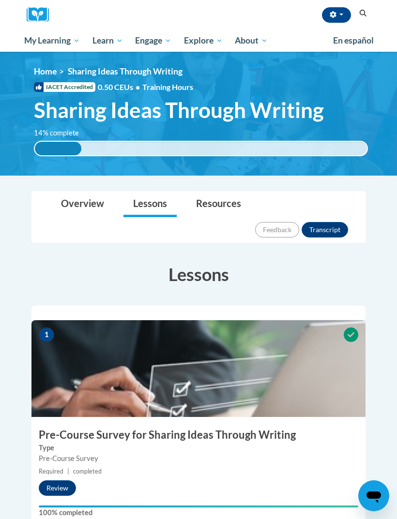
click at [74, 203] on link "Overview" at bounding box center [82, 205] width 62 height 26
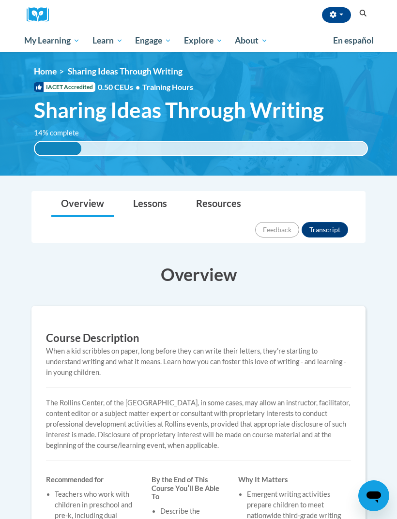
click at [154, 199] on link "Lessons" at bounding box center [149, 205] width 53 height 26
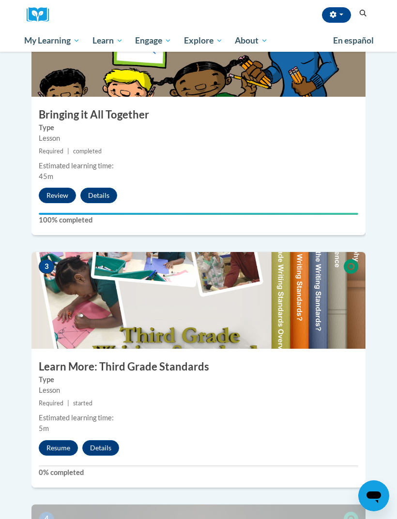
scroll to position [546, 0]
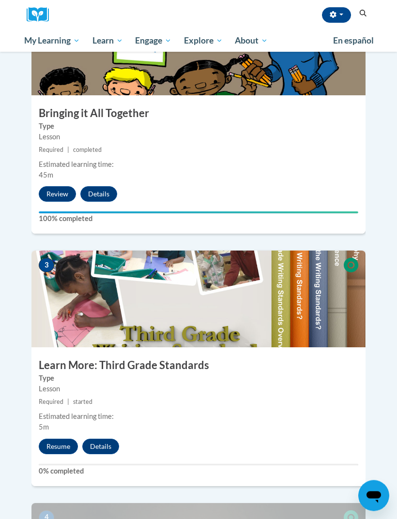
click at [60, 439] on button "Resume" at bounding box center [58, 446] width 39 height 15
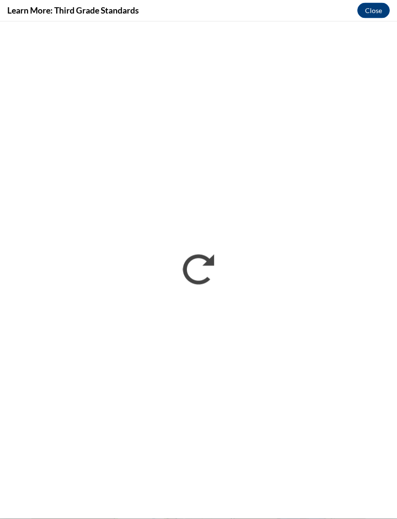
scroll to position [0, 0]
click at [376, 13] on button "Close" at bounding box center [373, 10] width 32 height 15
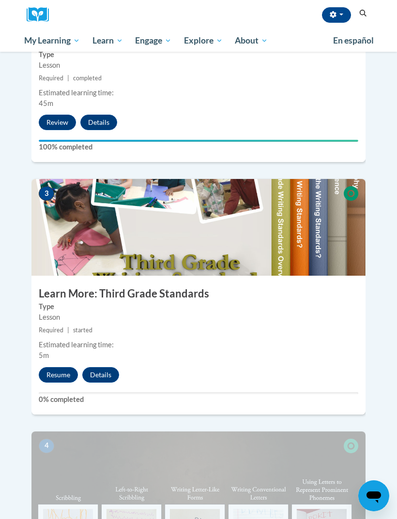
scroll to position [622, 0]
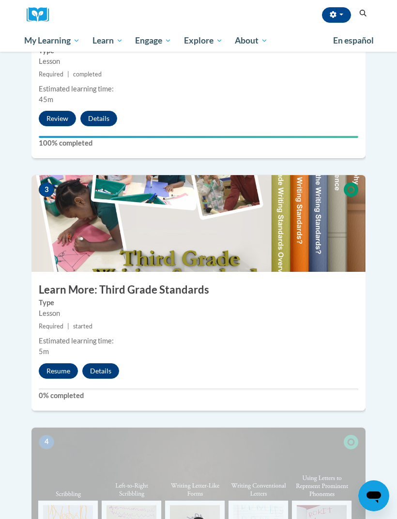
click at [56, 363] on button "Resume" at bounding box center [58, 370] width 39 height 15
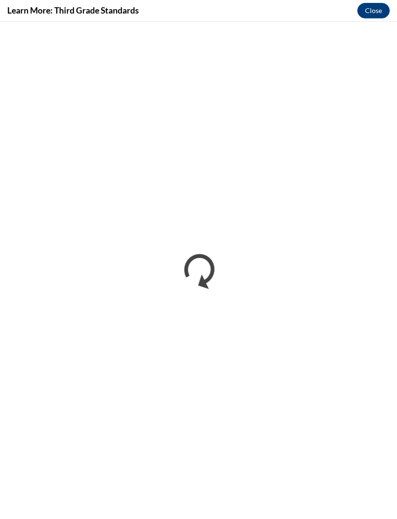
scroll to position [0, 0]
